Goal: Use online tool/utility: Utilize a website feature to perform a specific function

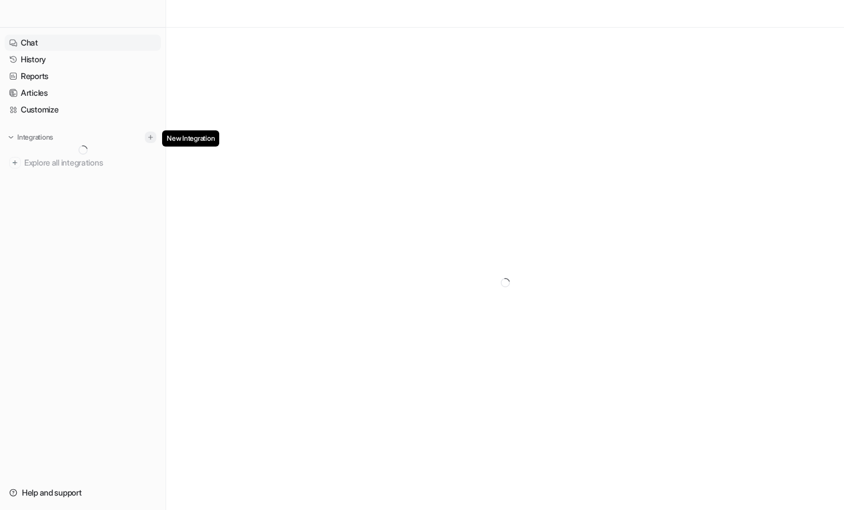
click at [145, 137] on button at bounding box center [151, 138] width 12 height 12
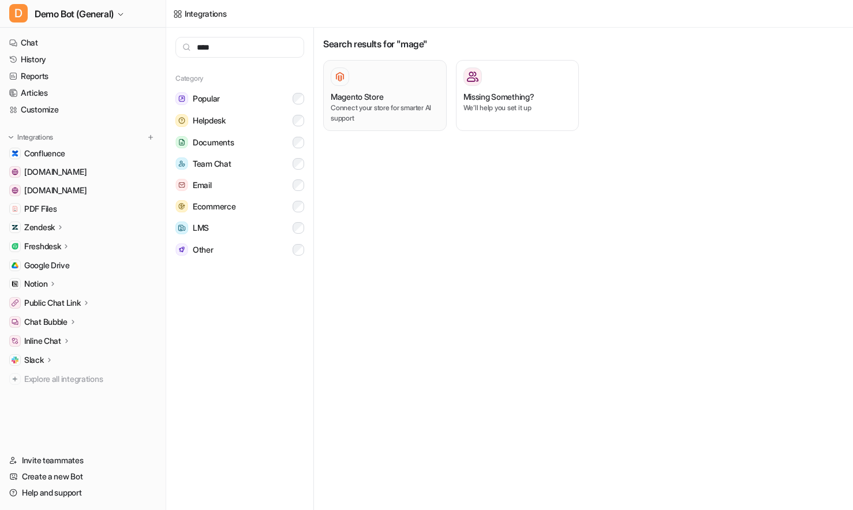
type input "****"
click at [349, 85] on div at bounding box center [385, 76] width 108 height 18
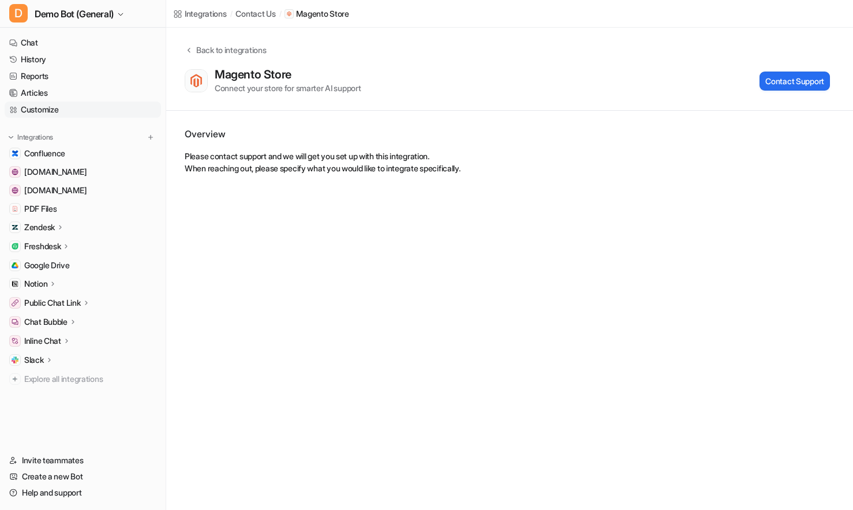
click at [44, 108] on link "Customize" at bounding box center [83, 110] width 156 height 16
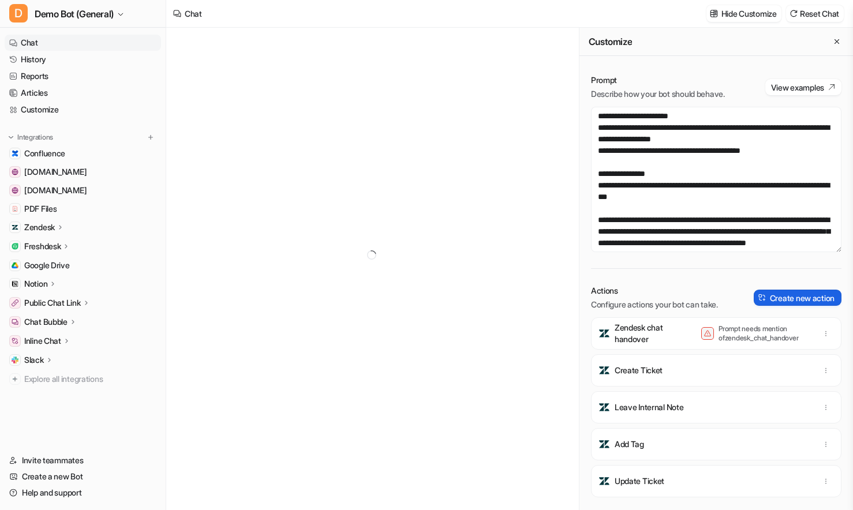
click at [771, 294] on button "Create new action" at bounding box center [797, 298] width 88 height 16
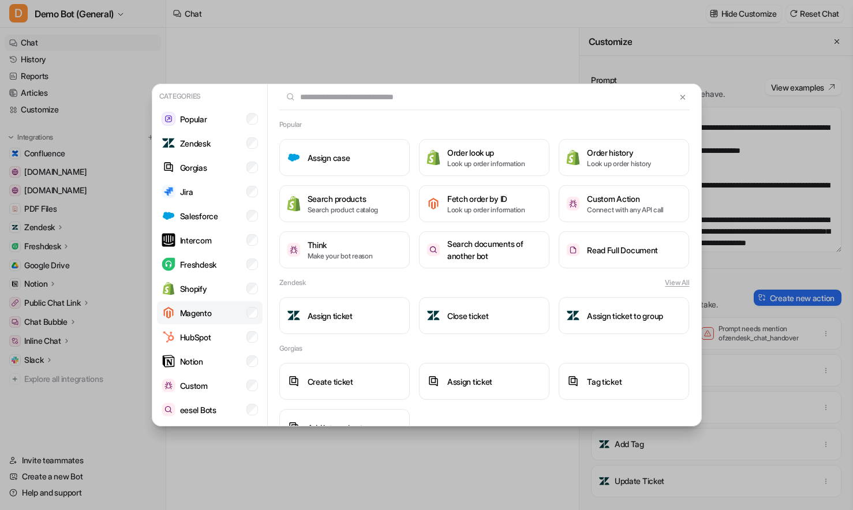
click at [219, 304] on li "Magento" at bounding box center [210, 312] width 106 height 23
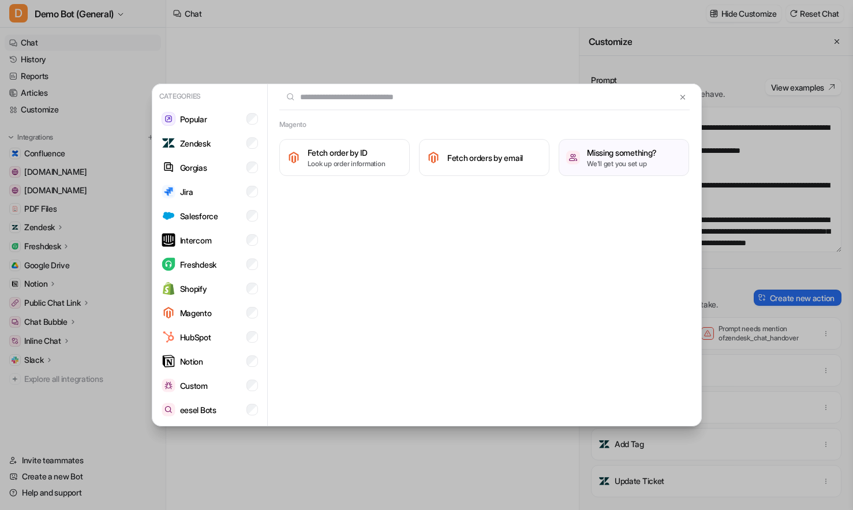
click at [458, 286] on div "Magento Fetch order by ID Look up order information Fetch orders by email Missi…" at bounding box center [484, 255] width 433 height 343
click at [683, 96] on img at bounding box center [682, 97] width 8 height 9
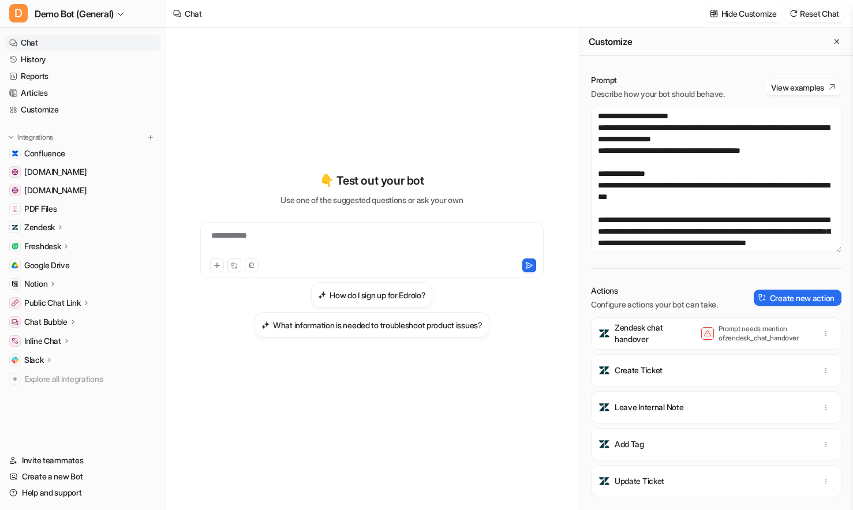
click at [832, 40] on icon "Close flyout" at bounding box center [836, 41] width 8 height 8
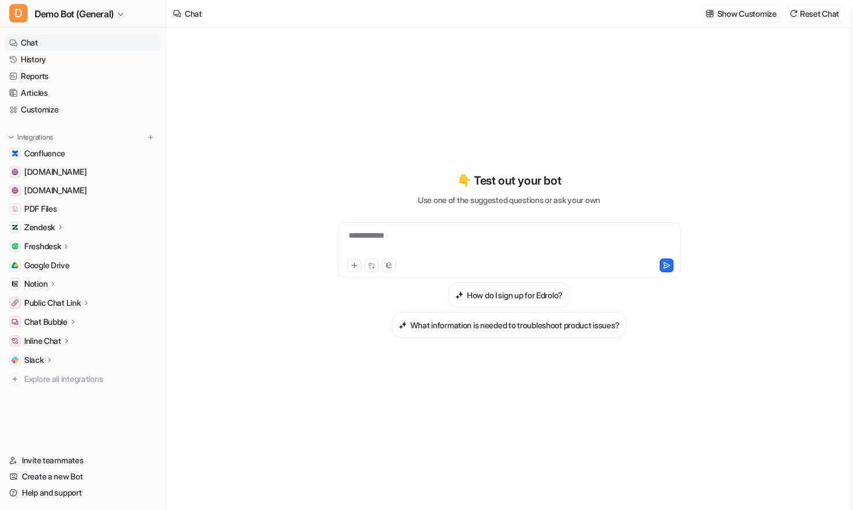
click at [61, 229] on icon at bounding box center [60, 227] width 2 height 4
